Goal: Information Seeking & Learning: Learn about a topic

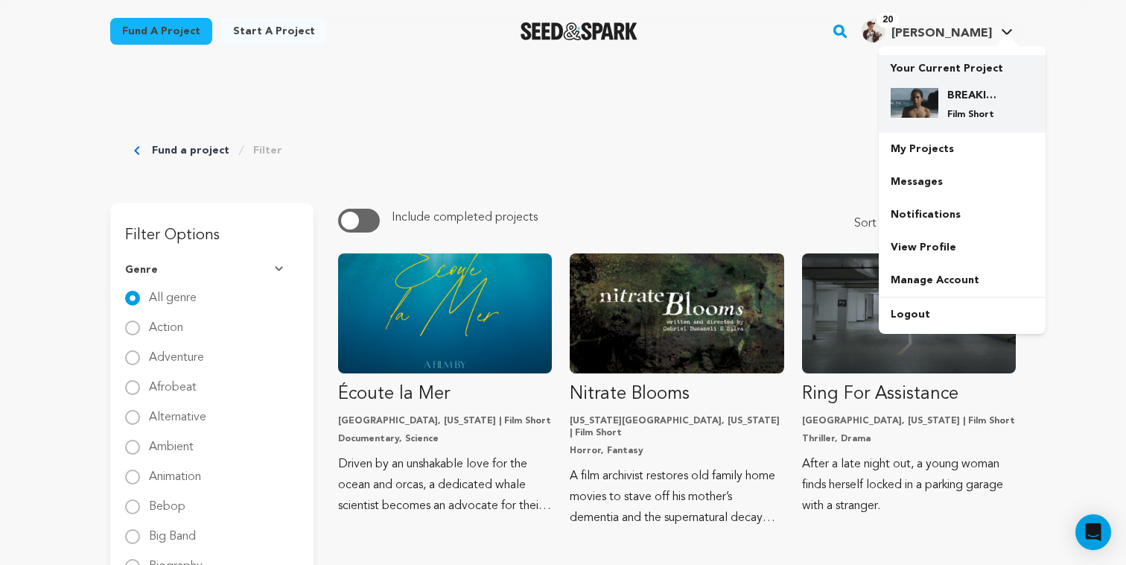
click at [946, 99] on div "BREAKING THE TIDE Film Short" at bounding box center [975, 104] width 72 height 33
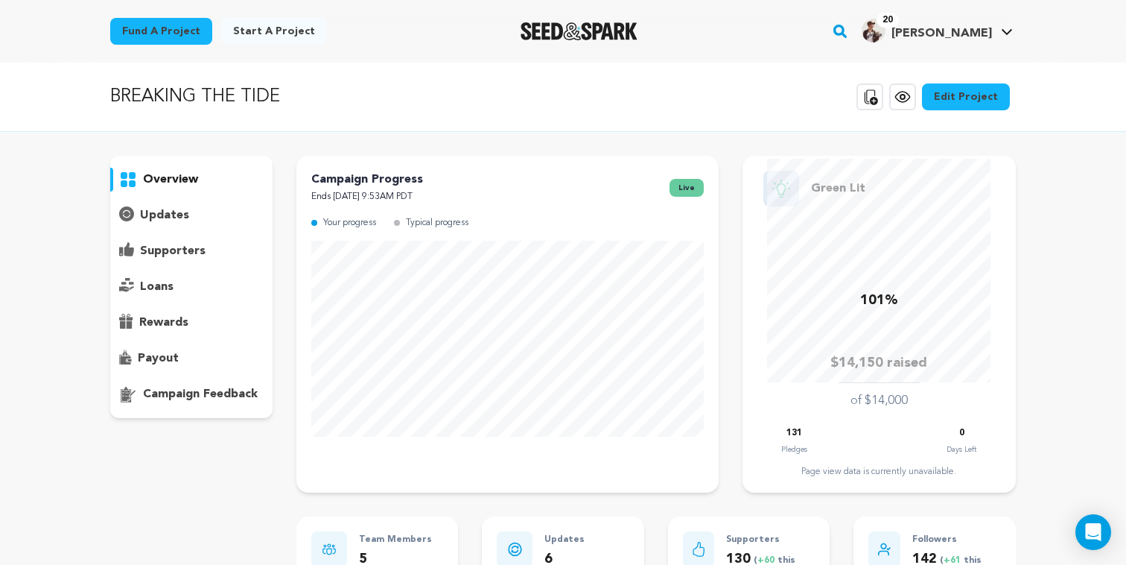
click at [205, 246] on div "supporters" at bounding box center [191, 251] width 162 height 24
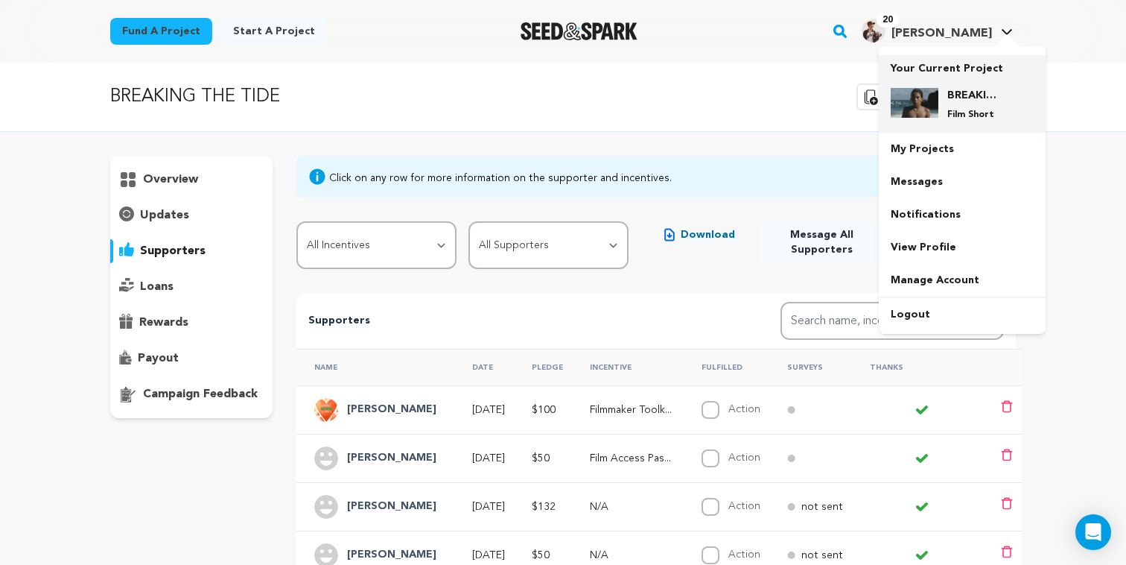
click at [928, 86] on div "BREAKING THE TIDE Film Short" at bounding box center [962, 104] width 143 height 57
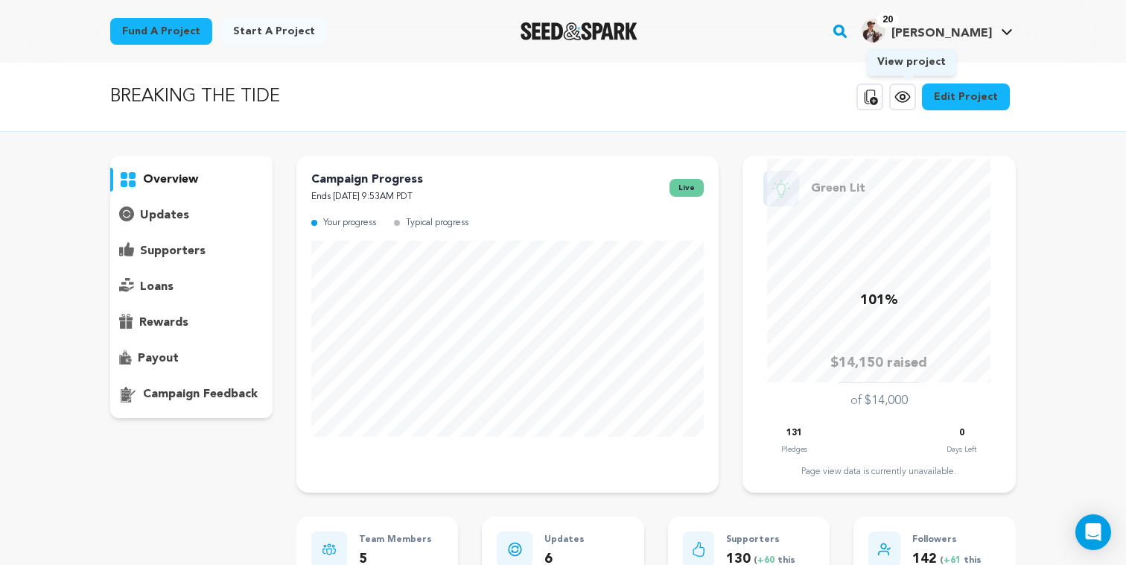
click at [905, 98] on icon at bounding box center [903, 97] width 18 height 18
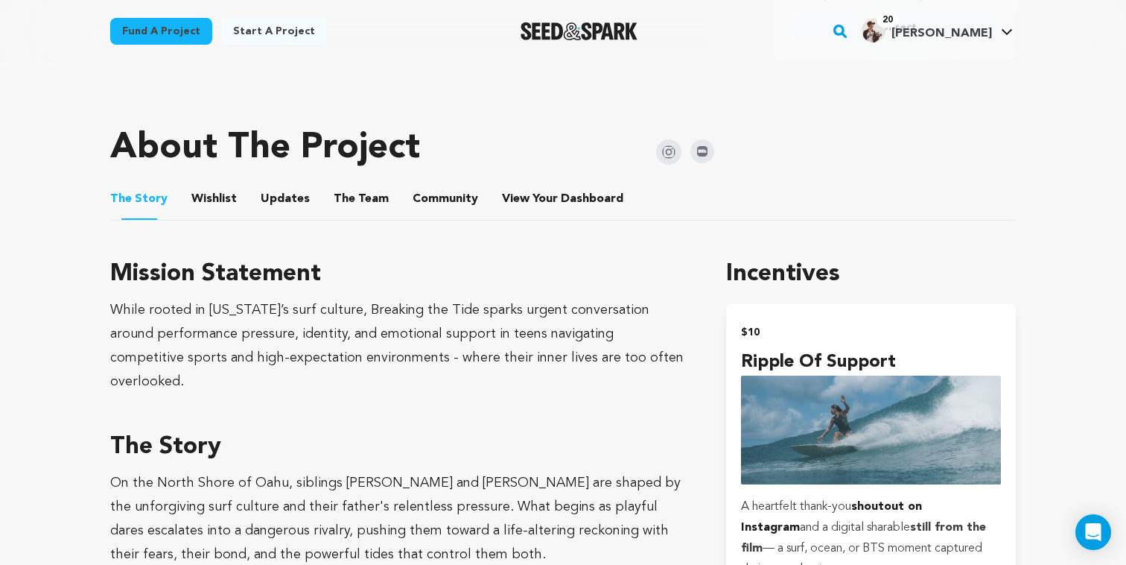
scroll to position [685, 0]
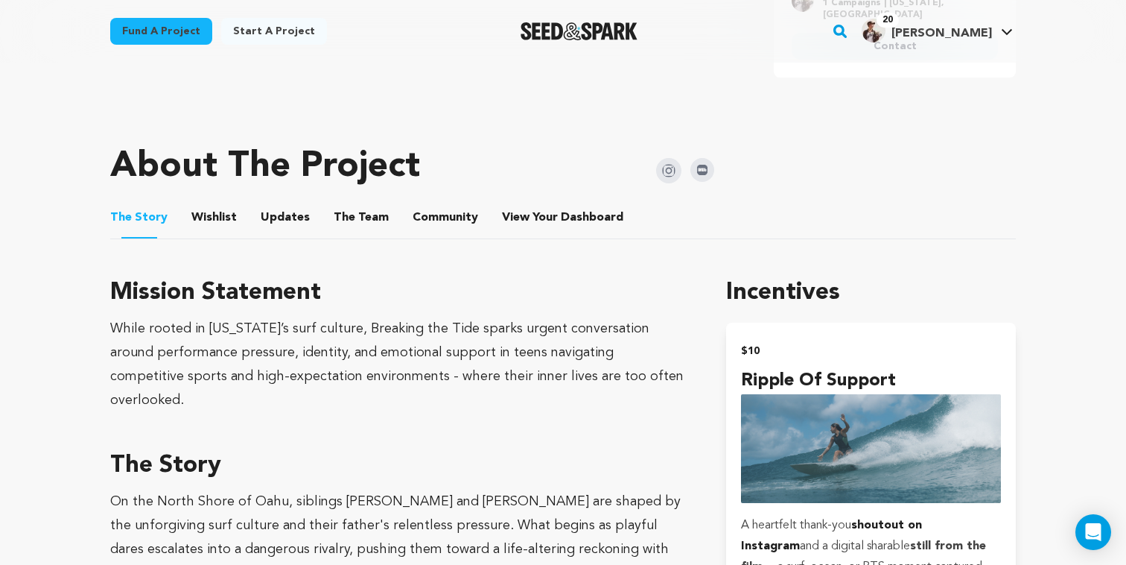
click at [708, 158] on img at bounding box center [703, 170] width 24 height 24
